Goal: Task Accomplishment & Management: Manage account settings

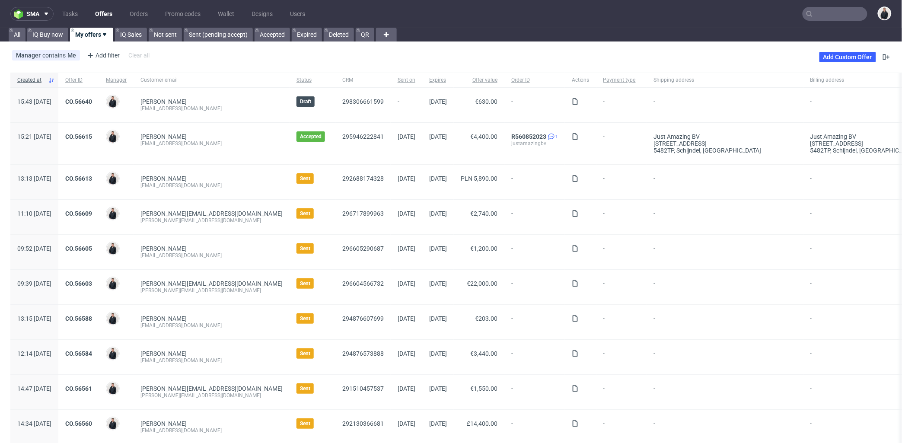
click at [102, 14] on link "Offers" at bounding box center [104, 14] width 28 height 14
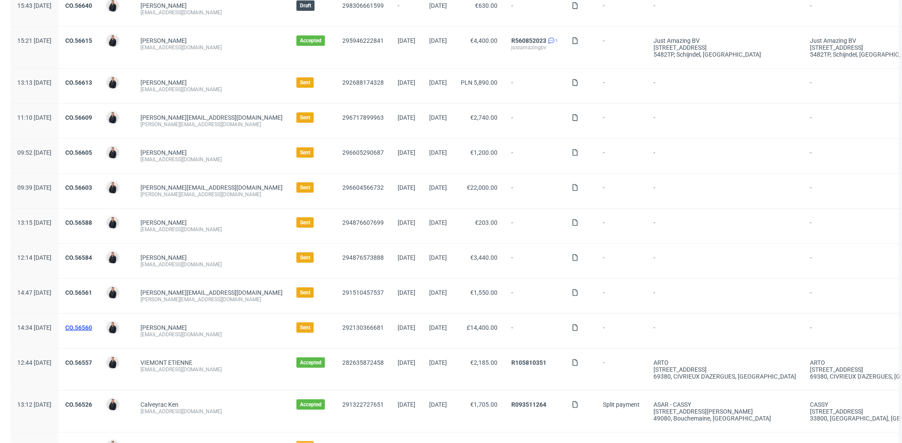
click at [92, 328] on link "CO.56560" at bounding box center [78, 327] width 27 height 7
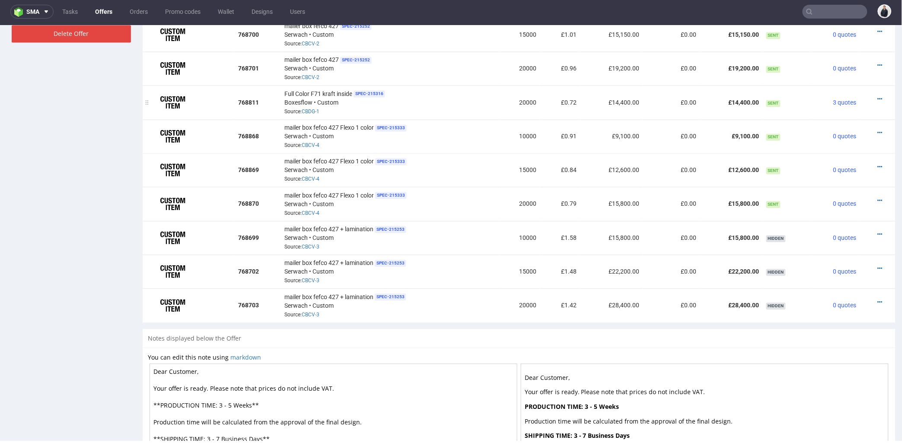
scroll to position [500, 0]
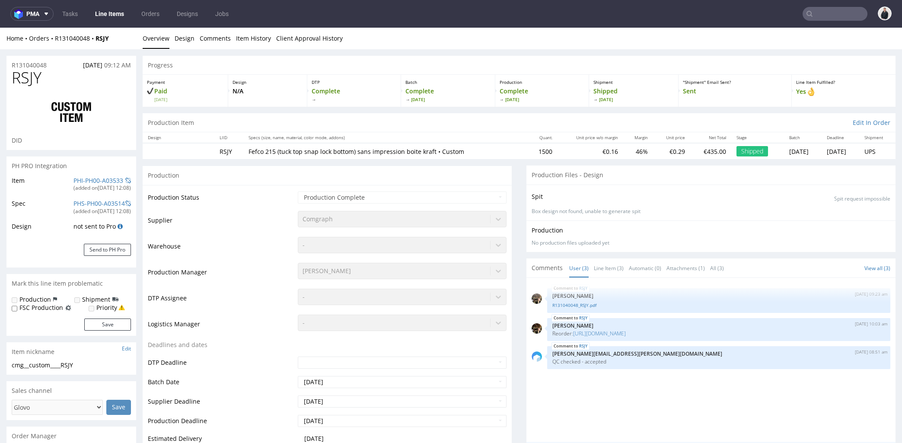
select select "in_progress"
